Goal: Information Seeking & Learning: Learn about a topic

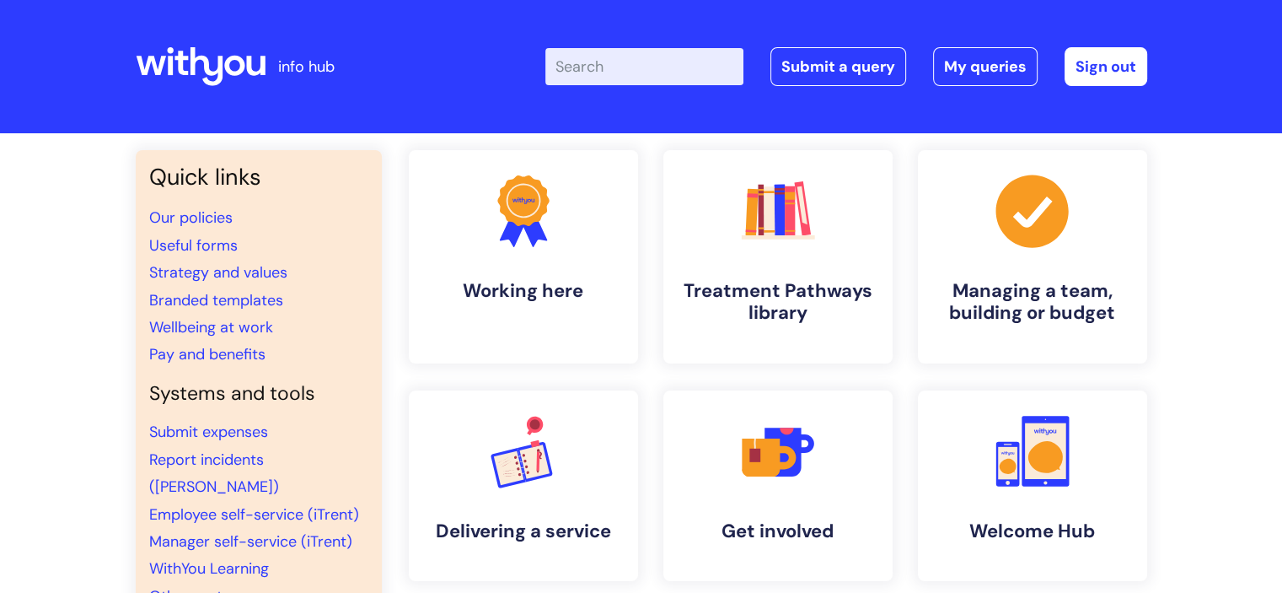
click at [654, 72] on input "Enter your search term here..." at bounding box center [644, 66] width 198 height 37
type input "EAP"
click button "Search" at bounding box center [0, 0] width 0 height 0
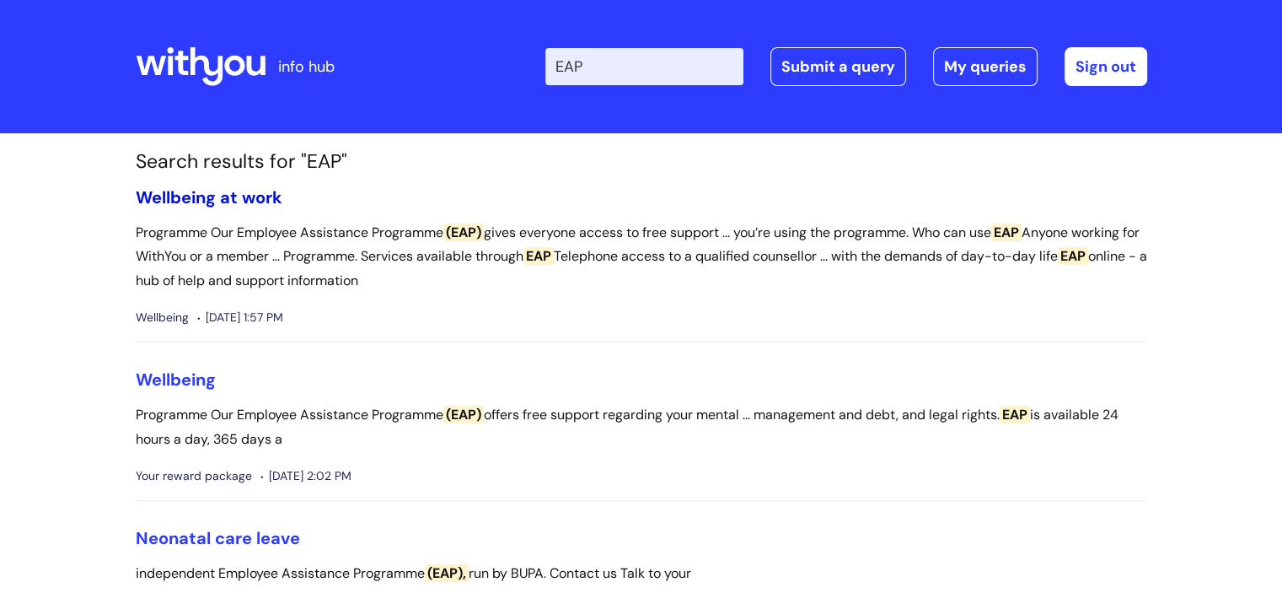
click at [247, 202] on link "Wellbeing at work" at bounding box center [209, 197] width 147 height 22
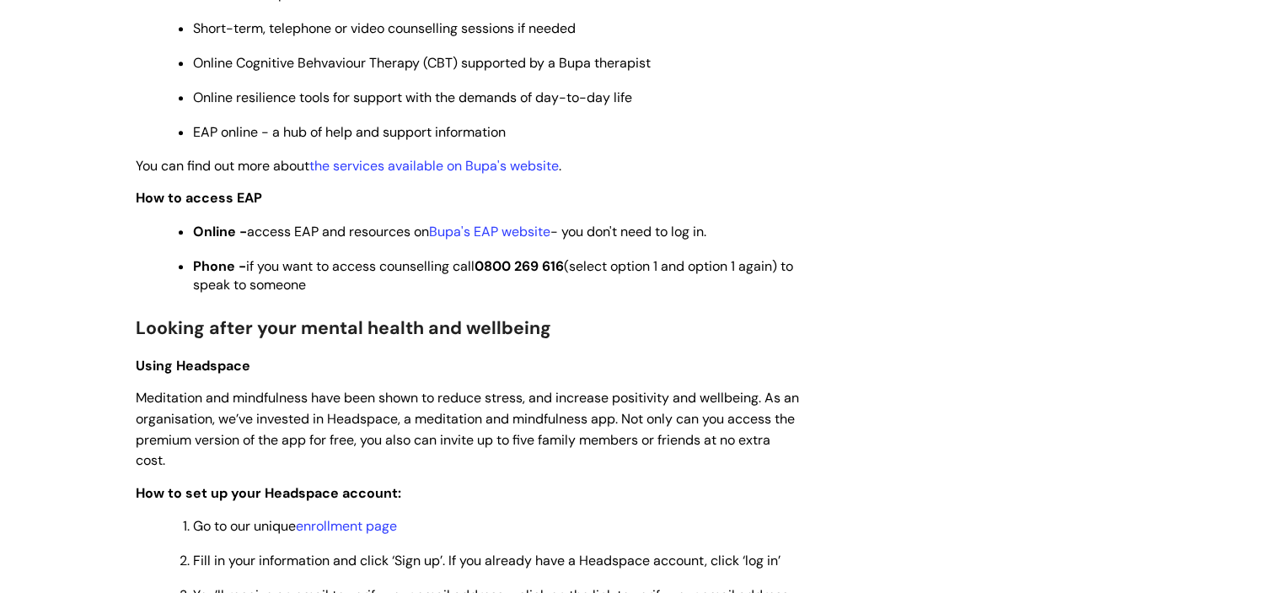
scroll to position [759, 0]
